Goal: Check status: Check status

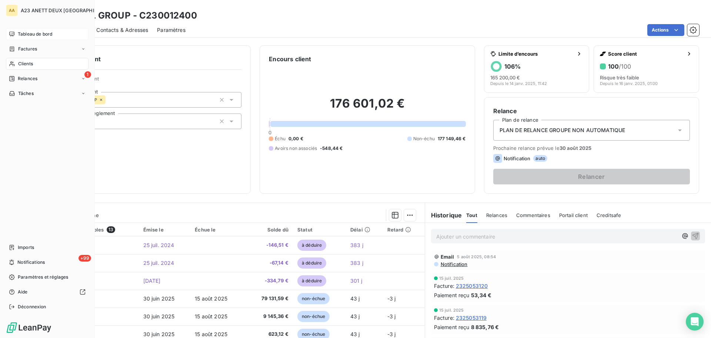
click at [19, 34] on span "Tableau de bord" at bounding box center [35, 34] width 34 height 7
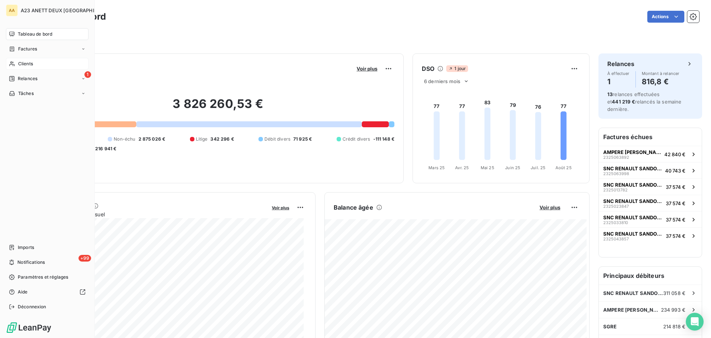
click at [20, 62] on span "Clients" at bounding box center [25, 63] width 15 height 7
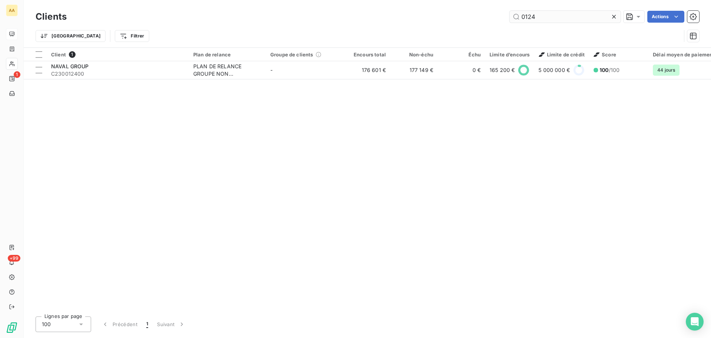
drag, startPoint x: 551, startPoint y: 9, endPoint x: 545, endPoint y: 18, distance: 11.2
click at [545, 18] on div "Clients 0124 Actions Trier Filtrer" at bounding box center [368, 23] width 688 height 47
drag, startPoint x: 543, startPoint y: 18, endPoint x: 477, endPoint y: 18, distance: 66.3
click at [479, 18] on div "0124 Actions" at bounding box center [388, 17] width 624 height 12
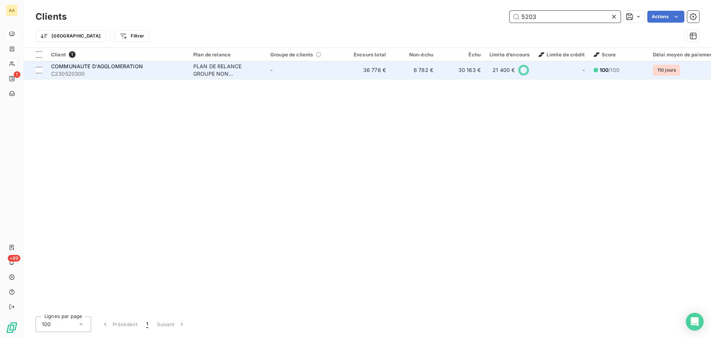
type input "5203"
click at [140, 71] on span "C230520300" at bounding box center [117, 73] width 133 height 7
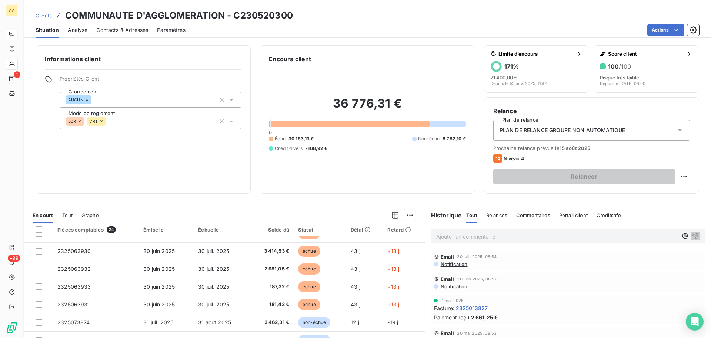
scroll to position [296, 0]
